Goal: Check status: Check status

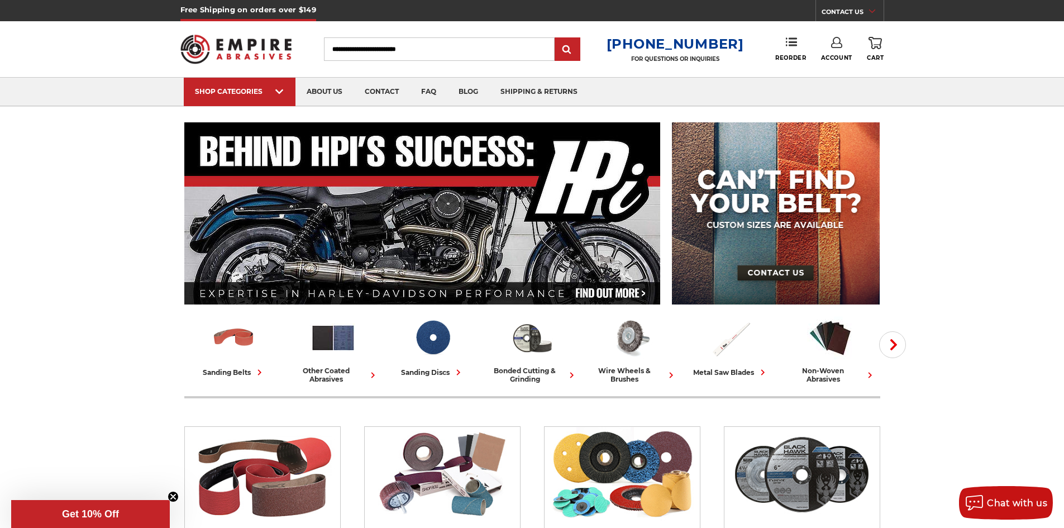
click at [835, 50] on link "Account" at bounding box center [836, 49] width 31 height 25
click at [835, 78] on link "Account" at bounding box center [836, 72] width 80 height 21
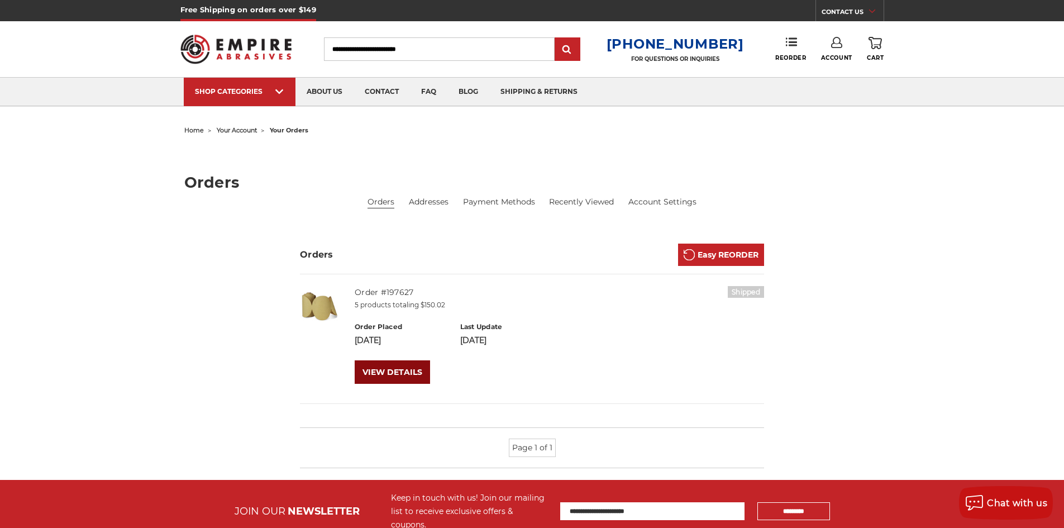
click at [409, 370] on link "VIEW DETAILS" at bounding box center [392, 371] width 75 height 23
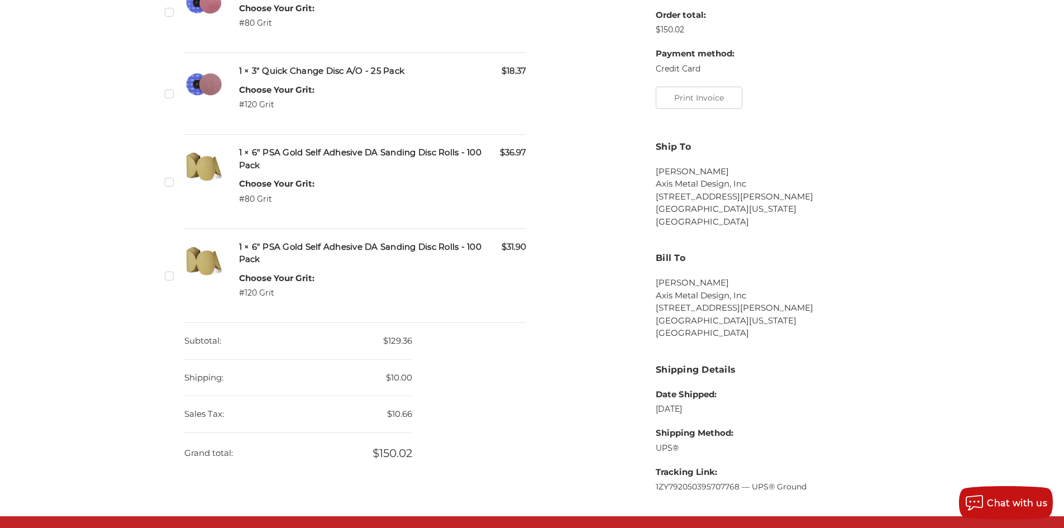
scroll to position [335, 0]
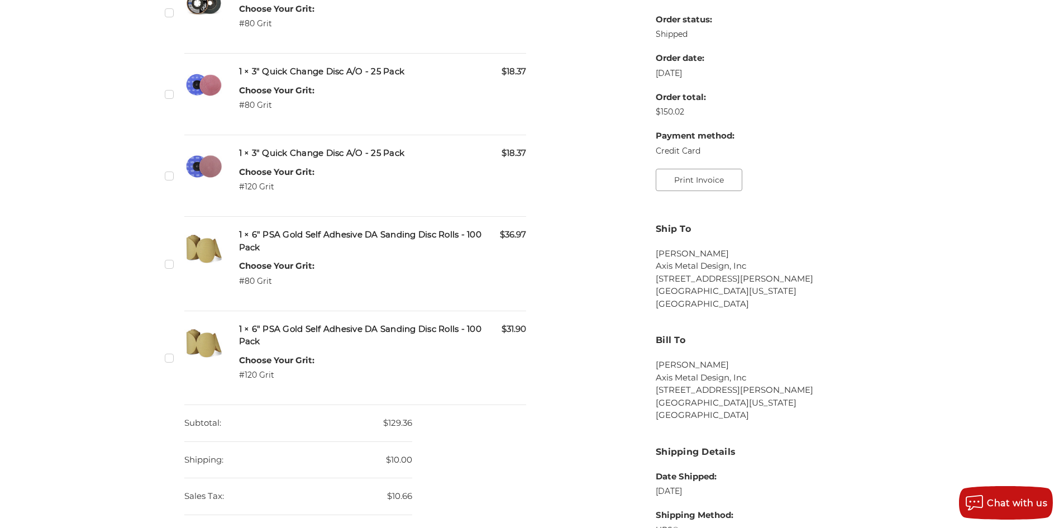
click at [709, 184] on button "Print Invoice" at bounding box center [699, 180] width 87 height 22
